Goal: Find specific page/section: Find specific page/section

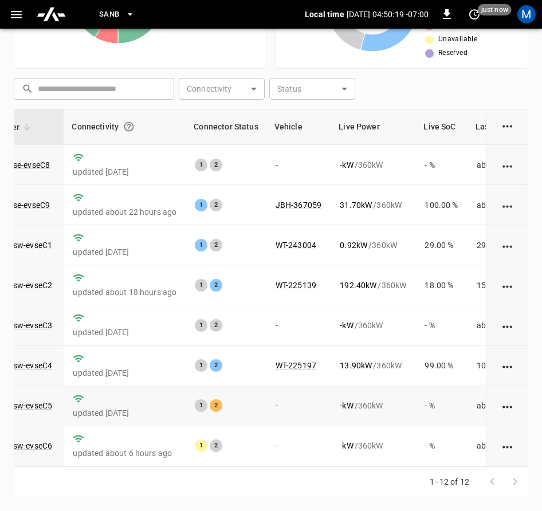
scroll to position [174, 114]
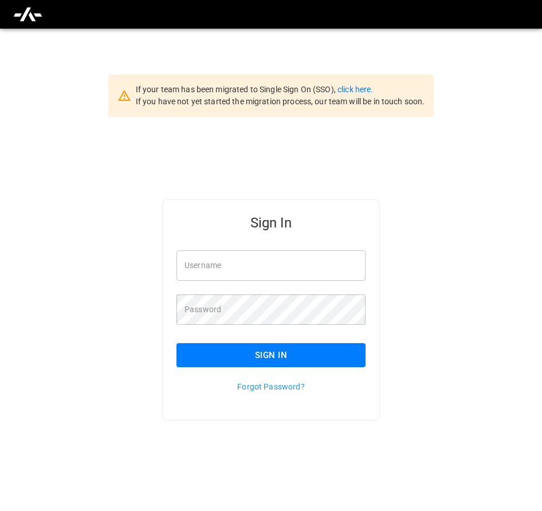
type input "**********"
click at [253, 349] on button "Sign In" at bounding box center [271, 355] width 189 height 24
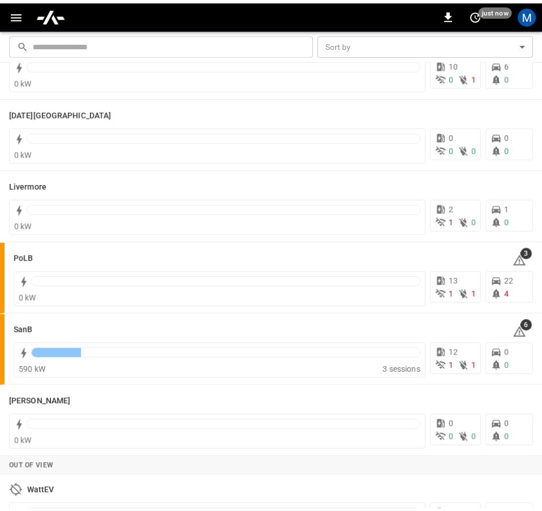
scroll to position [229, 0]
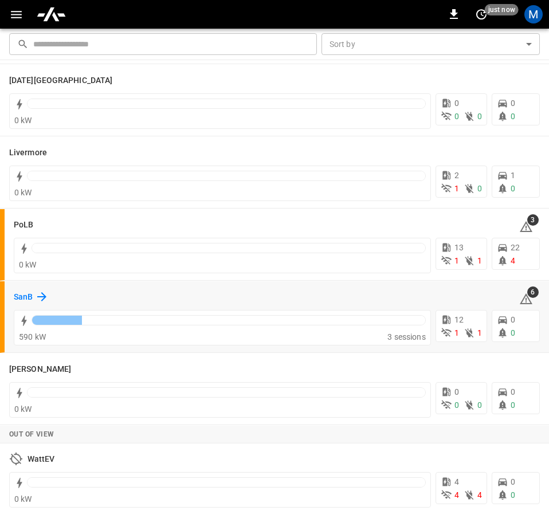
click at [34, 294] on div "SanB" at bounding box center [31, 297] width 35 height 14
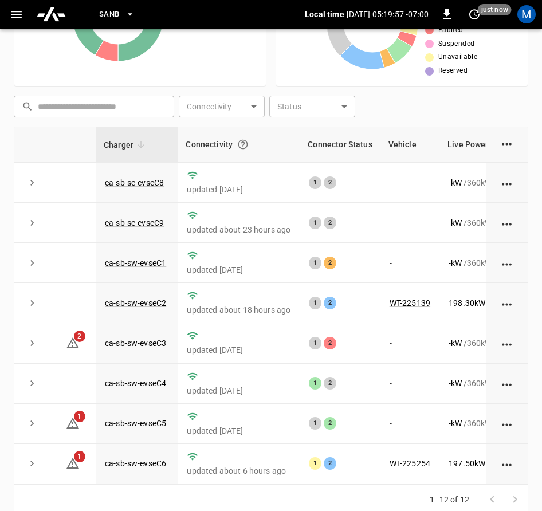
scroll to position [265, 0]
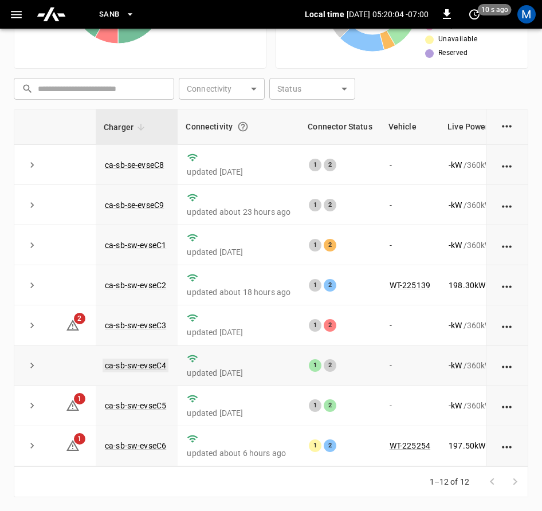
click at [135, 359] on link "ca-sb-sw-evseC4" at bounding box center [136, 366] width 66 height 14
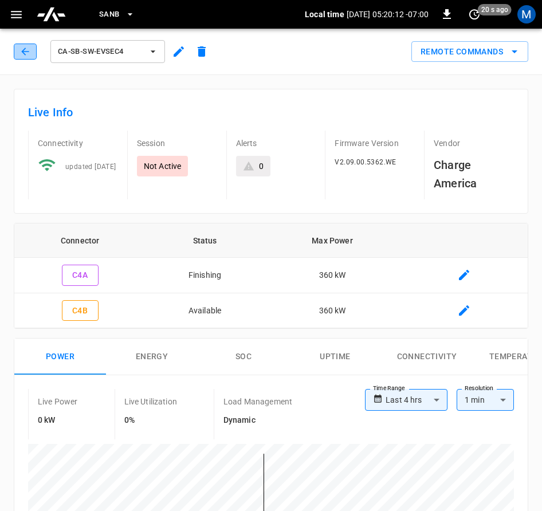
click at [25, 55] on icon "button" at bounding box center [24, 51] width 11 height 11
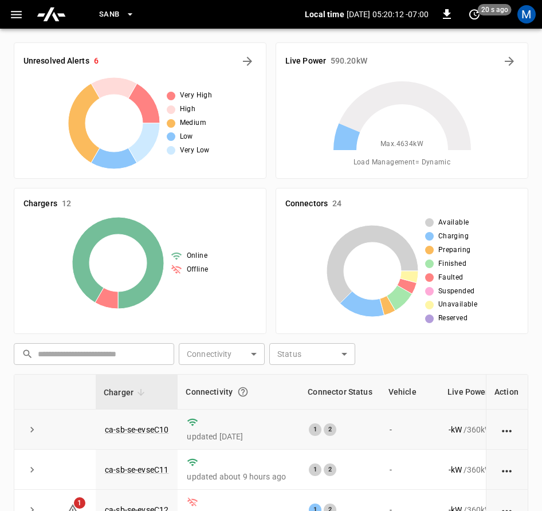
scroll to position [265, 0]
